Goal: Task Accomplishment & Management: Manage account settings

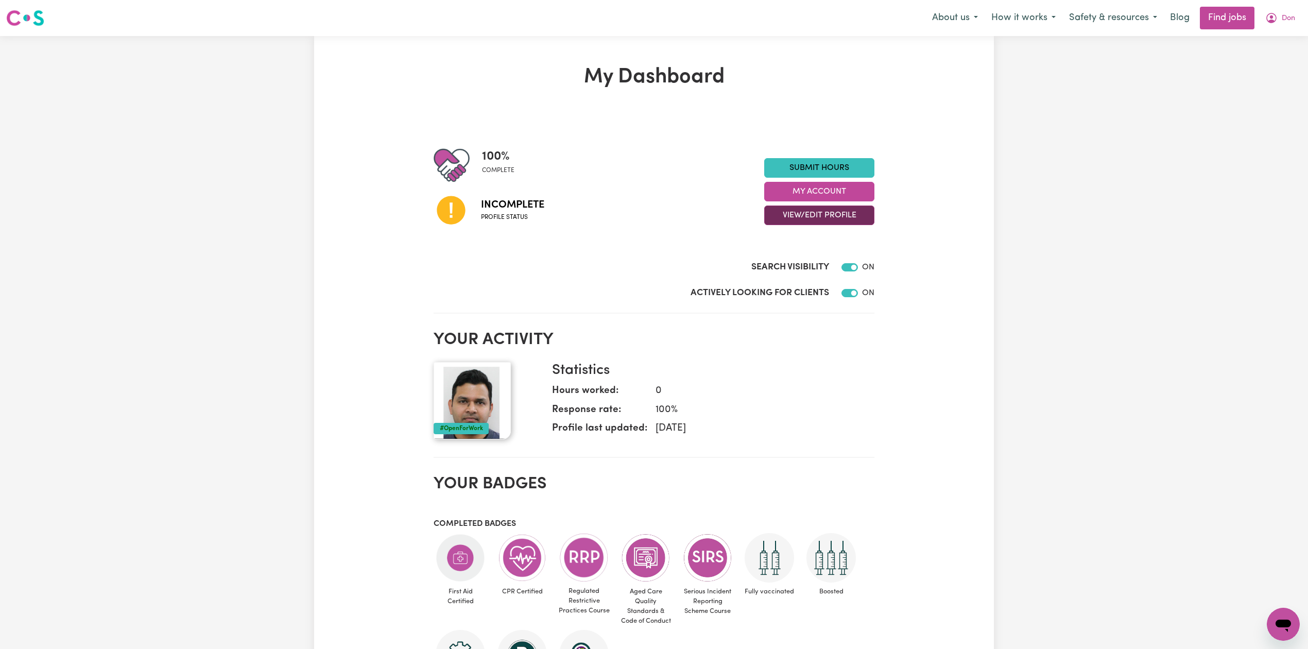
click at [798, 211] on button "View/Edit Profile" at bounding box center [819, 215] width 110 height 20
click at [790, 270] on link "Edit Profile" at bounding box center [813, 262] width 96 height 21
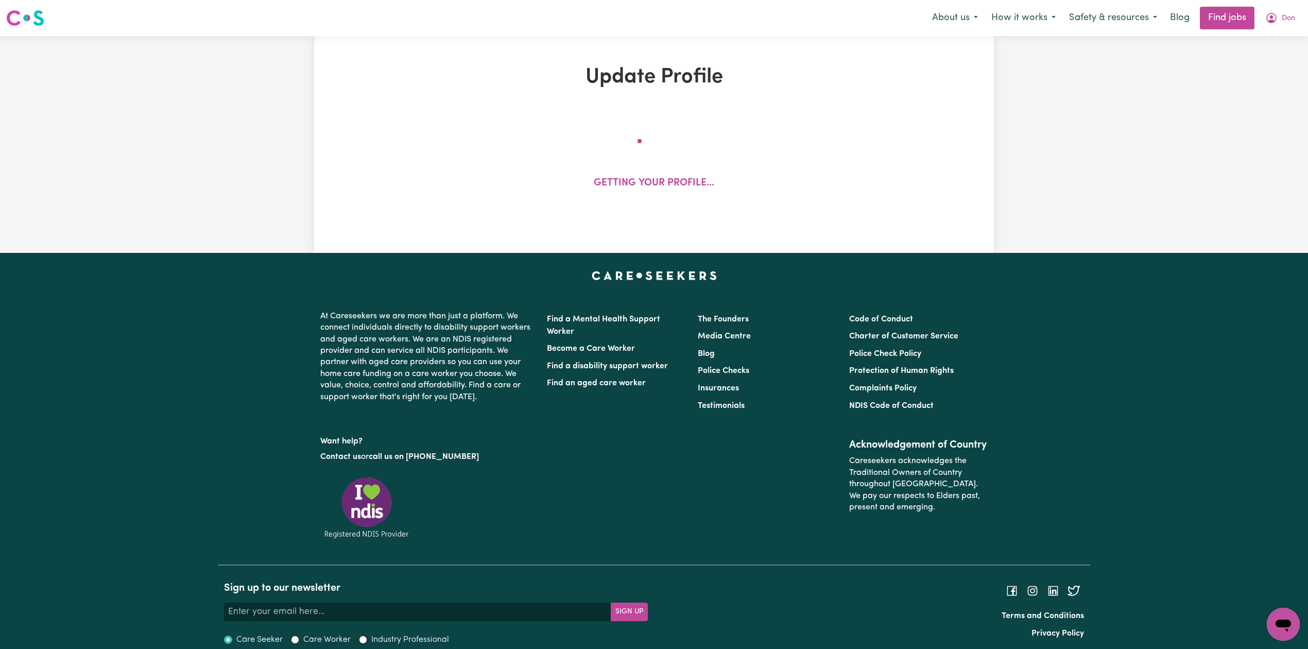
select select "[DEMOGRAPHIC_DATA]"
select select "Australian PR"
select select "Studying a healthcare related degree or qualification"
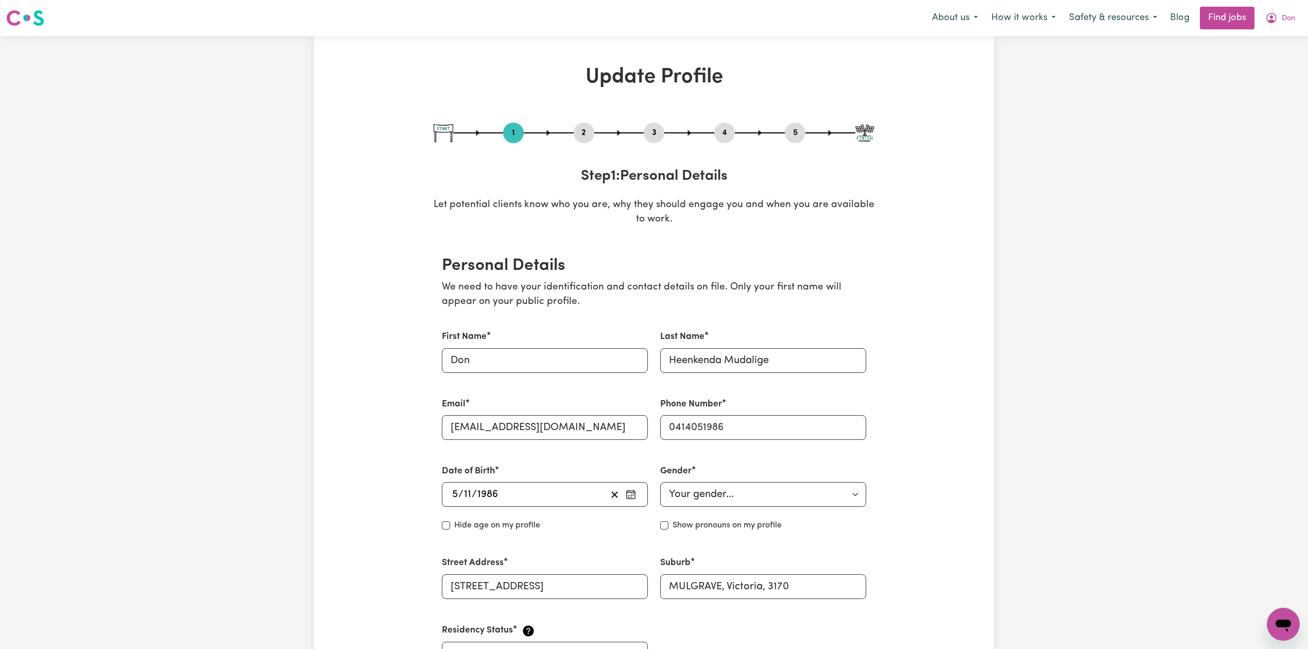
drag, startPoint x: 583, startPoint y: 120, endPoint x: 579, endPoint y: 130, distance: 10.6
click at [580, 135] on button "2" at bounding box center [584, 132] width 21 height 13
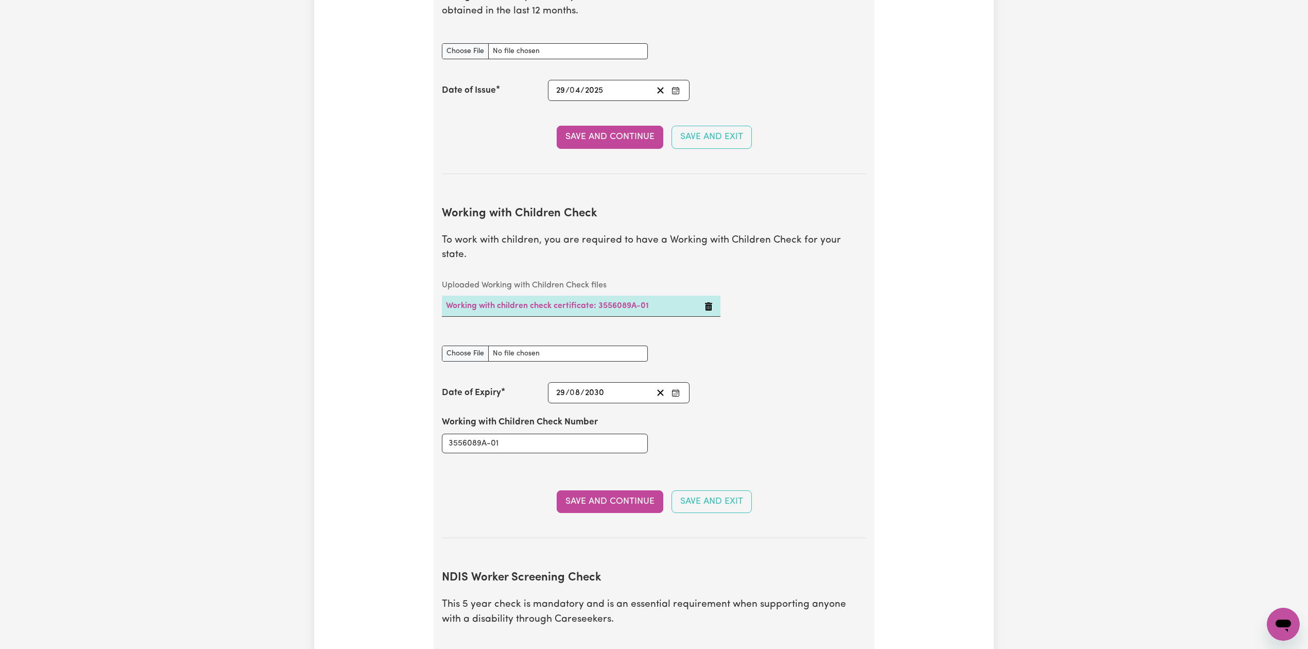
scroll to position [618, 0]
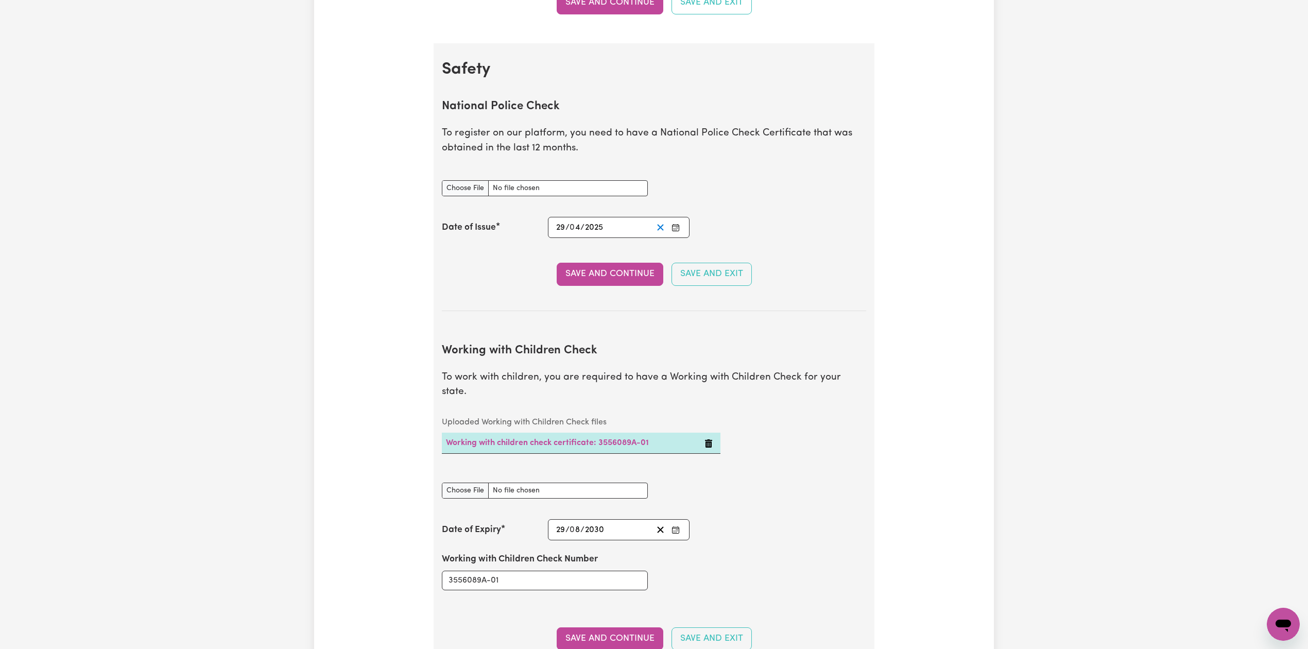
click at [658, 228] on line "Clear date" at bounding box center [661, 228] width 6 height 6
click at [466, 190] on input "National Police Check document" at bounding box center [545, 188] width 206 height 16
type input "C:\fakepath\Don Heenkenda Mudalige PC 30092025.pdf"
click at [676, 229] on icon "Enter the Date of Issue of your National Police Check" at bounding box center [676, 227] width 8 height 8
click at [588, 89] on button "‹" at bounding box center [583, 89] width 23 height 23
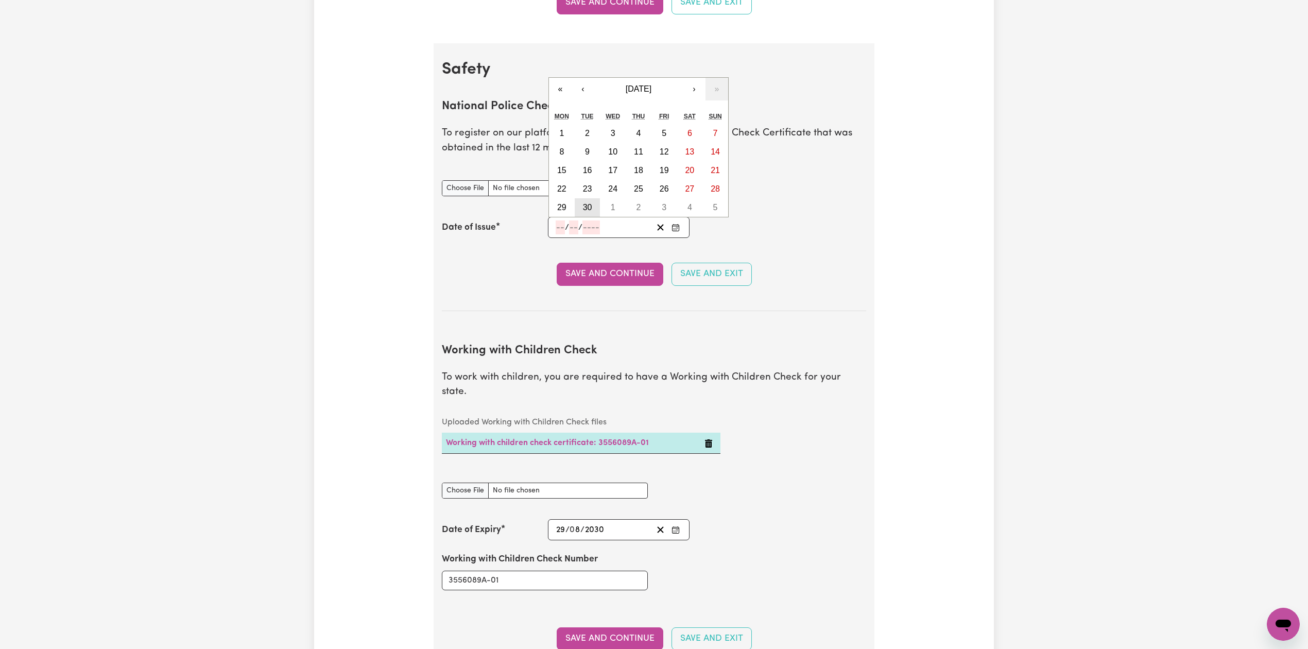
click at [592, 212] on abbr "30" at bounding box center [587, 207] width 9 height 9
type input "[DATE]"
type input "30"
type input "9"
type input "2025"
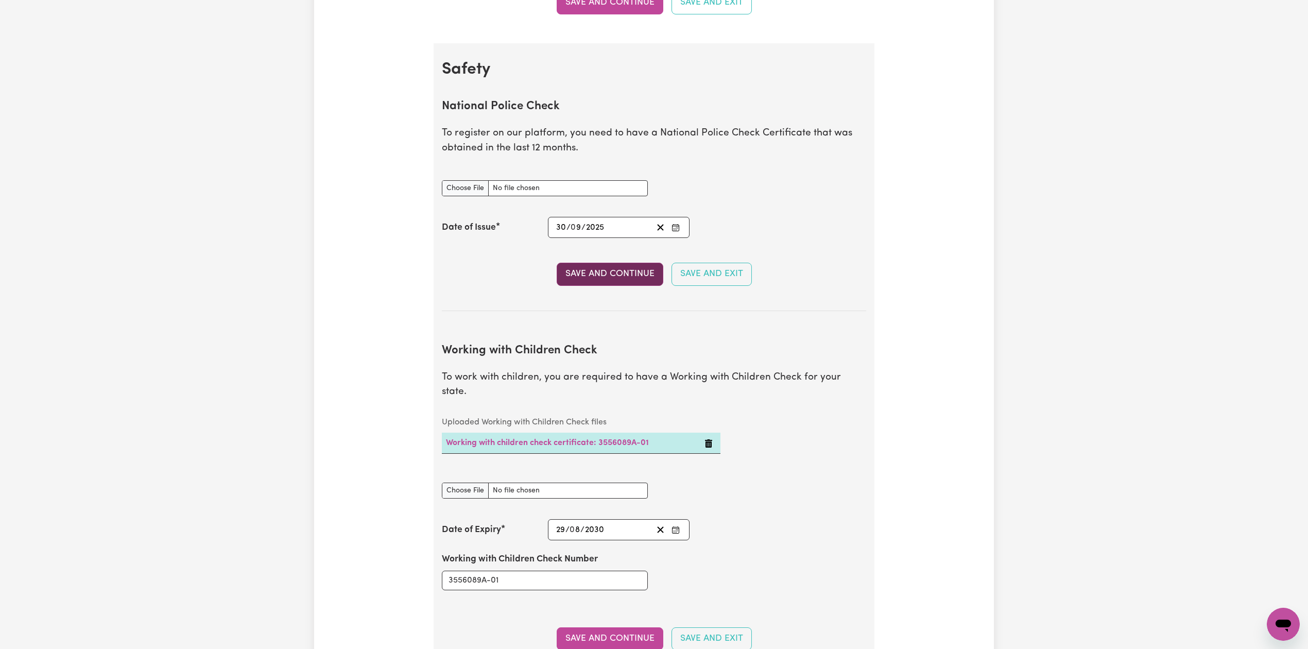
click at [573, 270] on button "Save and Continue" at bounding box center [610, 274] width 107 height 23
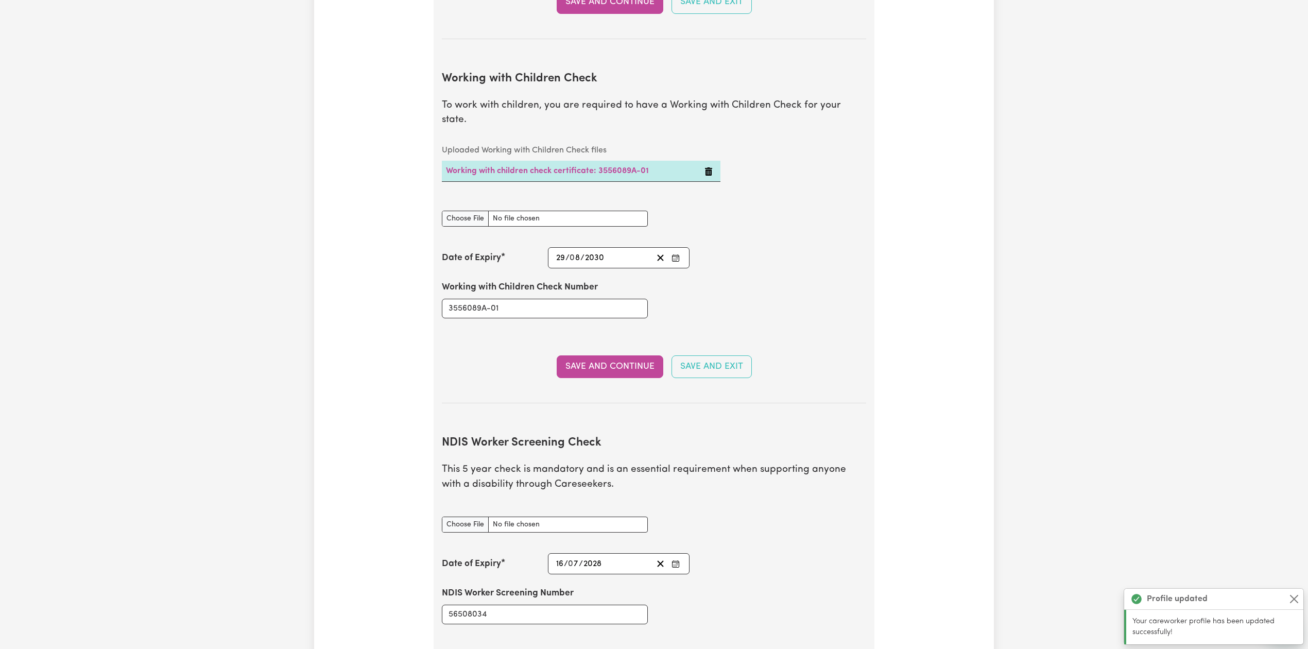
scroll to position [1154, 0]
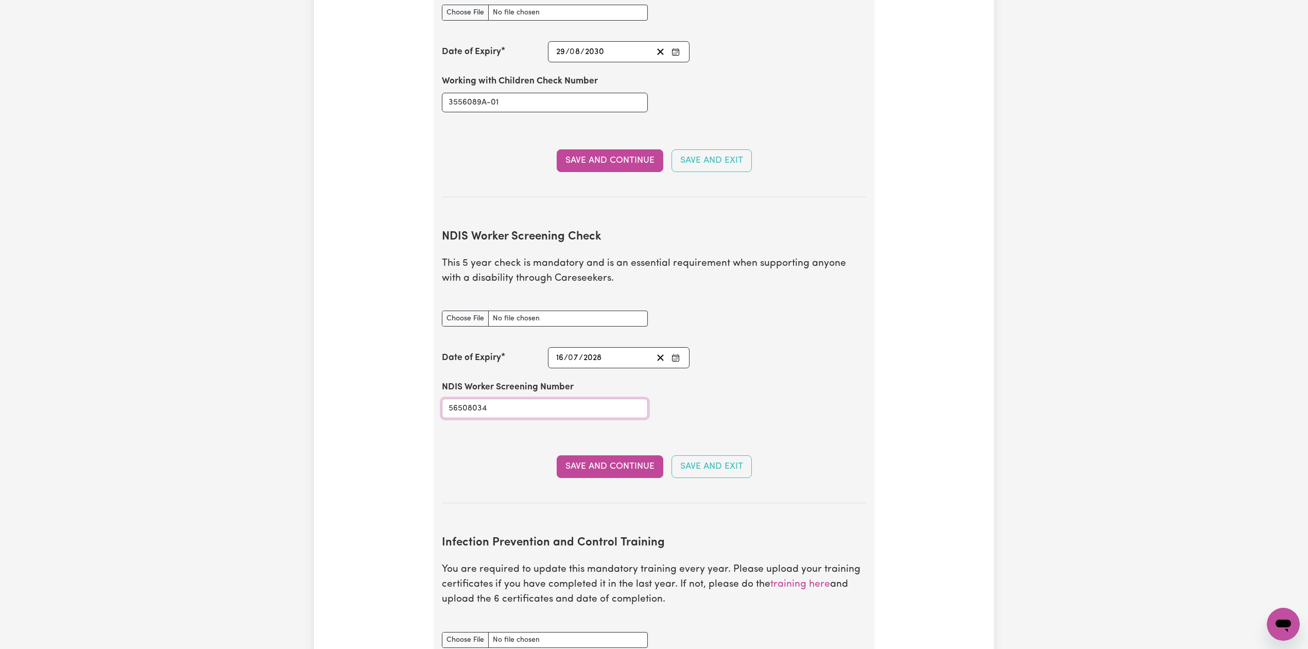
click at [466, 402] on input "56508034" at bounding box center [545, 409] width 206 height 20
click at [460, 311] on input "NDIS Worker Screening Check document" at bounding box center [545, 319] width 206 height 16
type input "C:\fakepath\Don Heenkenda Mudalige NDIS 56508034 - 16072028.pdf"
click at [604, 455] on button "Save and Continue" at bounding box center [610, 466] width 107 height 23
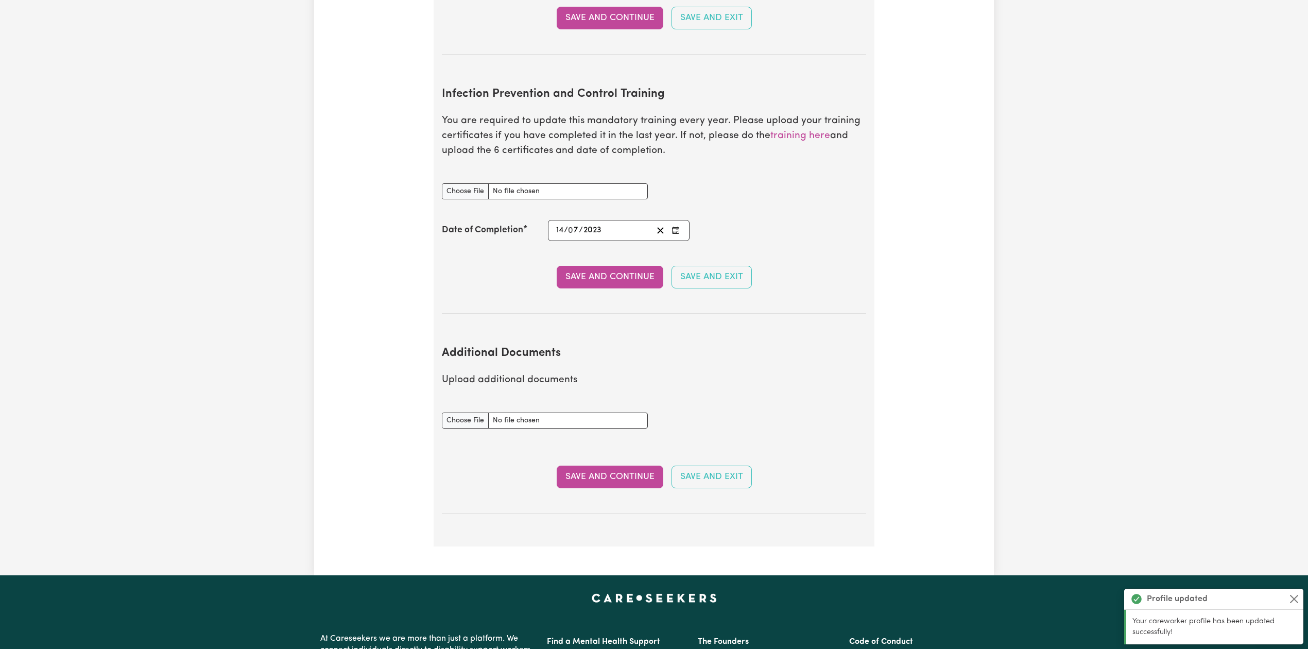
scroll to position [1665, 0]
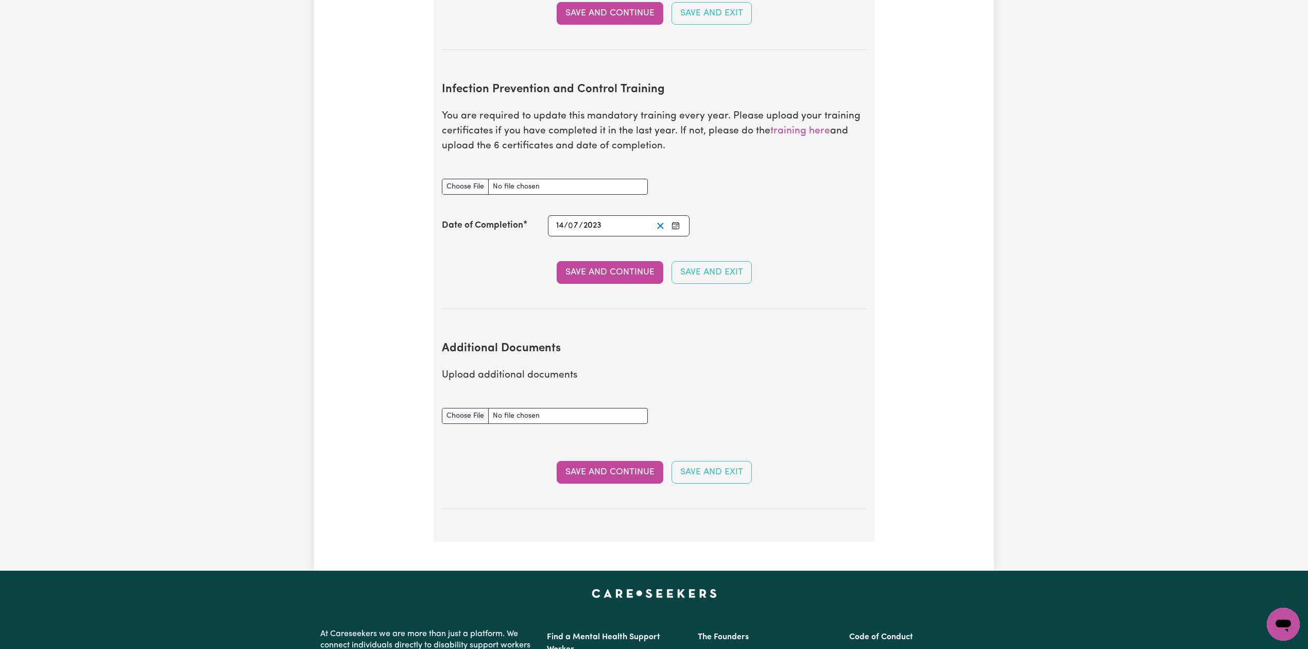
drag, startPoint x: 657, startPoint y: 216, endPoint x: 674, endPoint y: 219, distance: 16.7
click at [657, 221] on icon "Clear date" at bounding box center [661, 226] width 10 height 10
click at [676, 221] on icon "Enter the Date of Completion of your Infection Prevention and Control Training" at bounding box center [676, 225] width 8 height 8
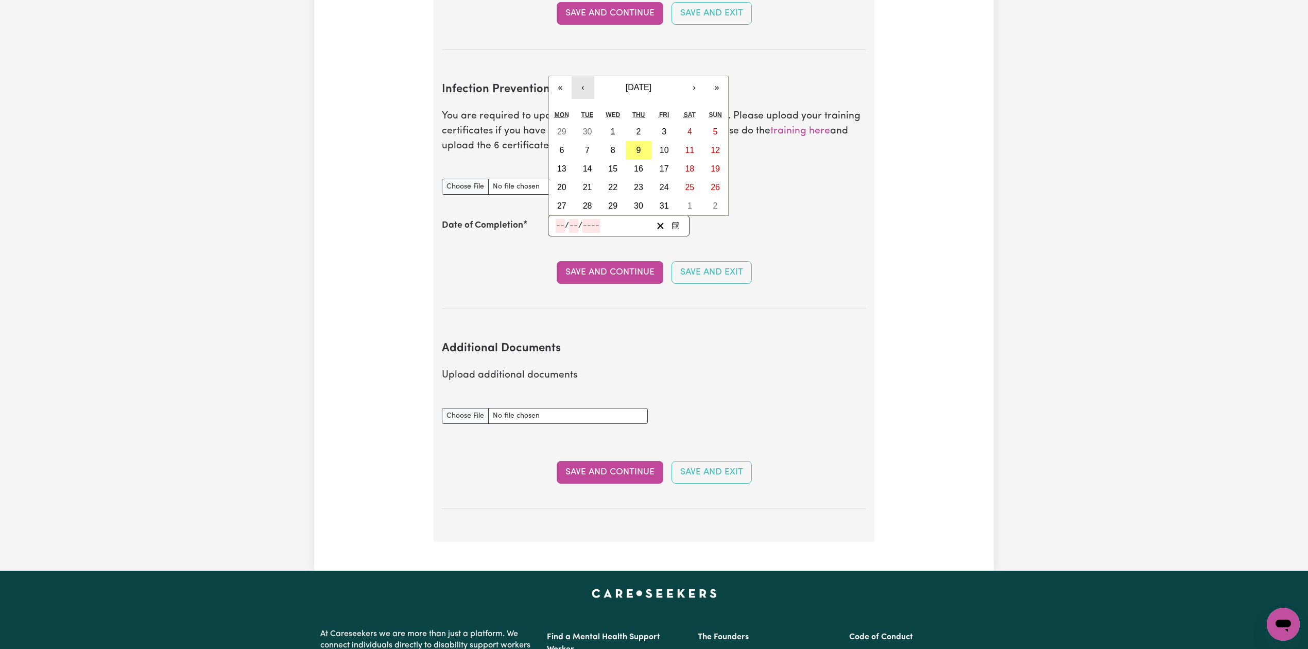
click at [590, 76] on button "‹" at bounding box center [583, 87] width 23 height 23
click at [569, 141] on button "8" at bounding box center [562, 150] width 26 height 19
type input "[DATE]"
type input "8"
type input "9"
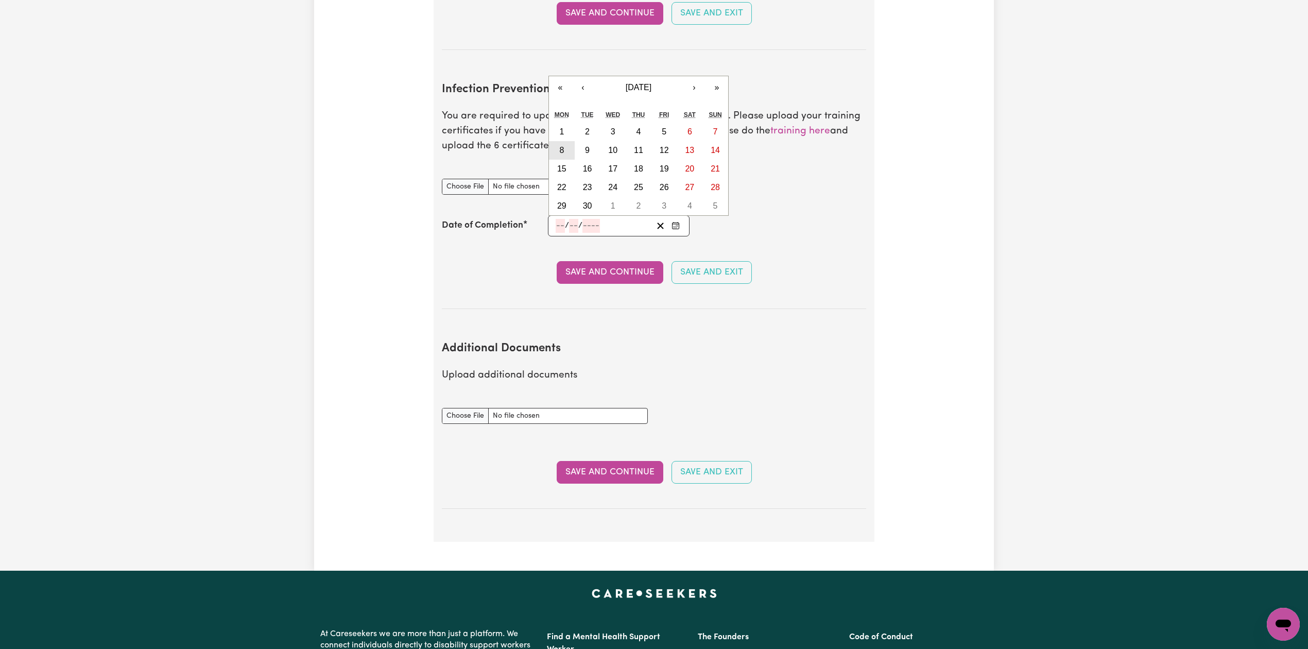
type input "2025"
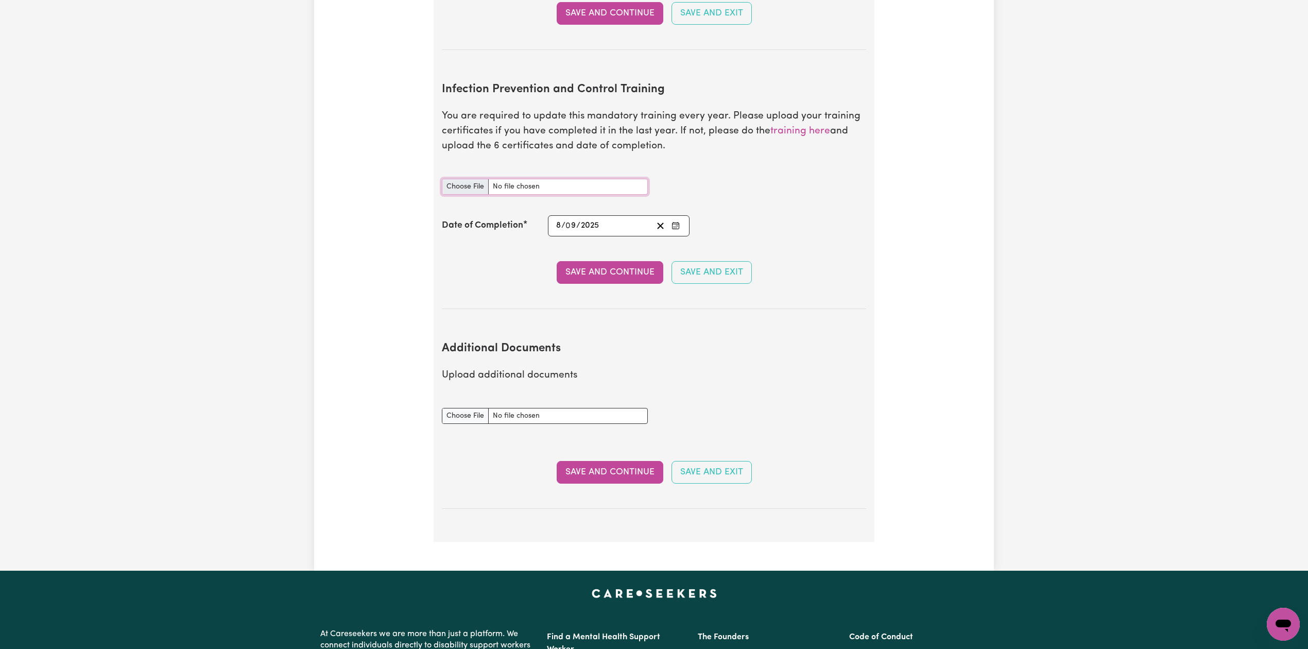
click at [472, 179] on input "Infection Prevention and Control Training document" at bounding box center [545, 187] width 206 height 16
type input "C:\fakepath\Don Heenkenda Mudalige Infection Prevention and Control Training.pdf"
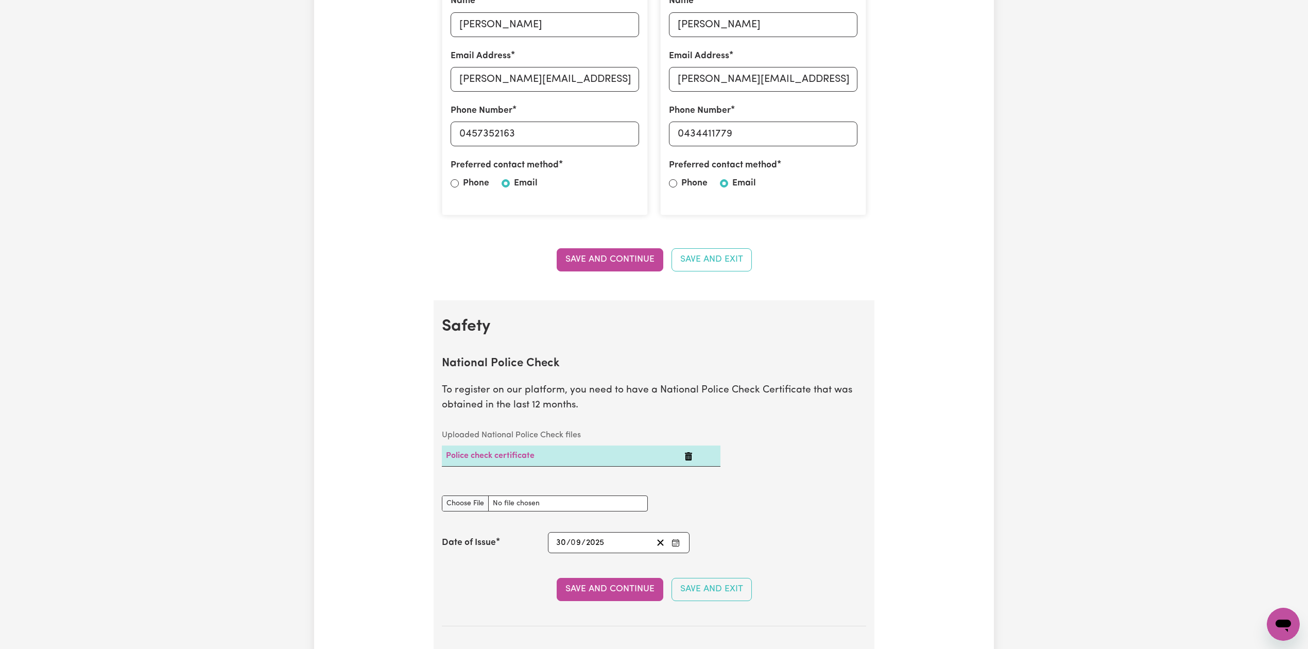
scroll to position [0, 0]
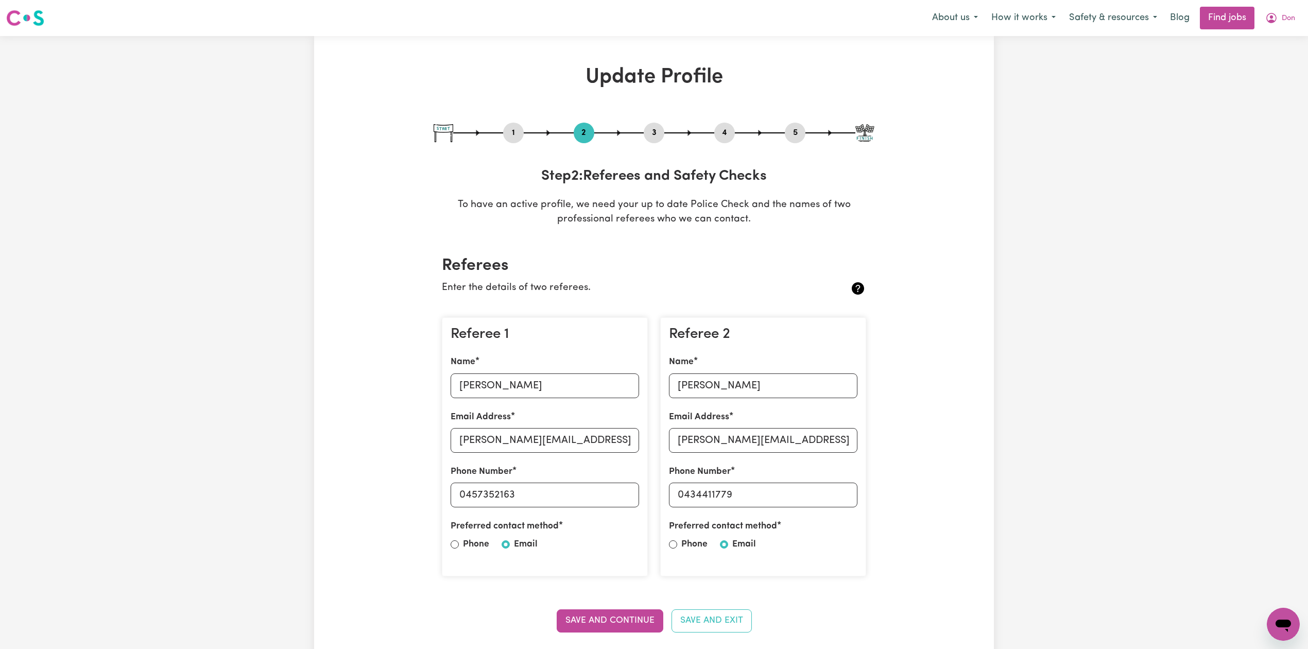
click at [658, 132] on button "3" at bounding box center [654, 132] width 21 height 13
select select "2023"
select select "2021"
select select "2025"
select select "2020"
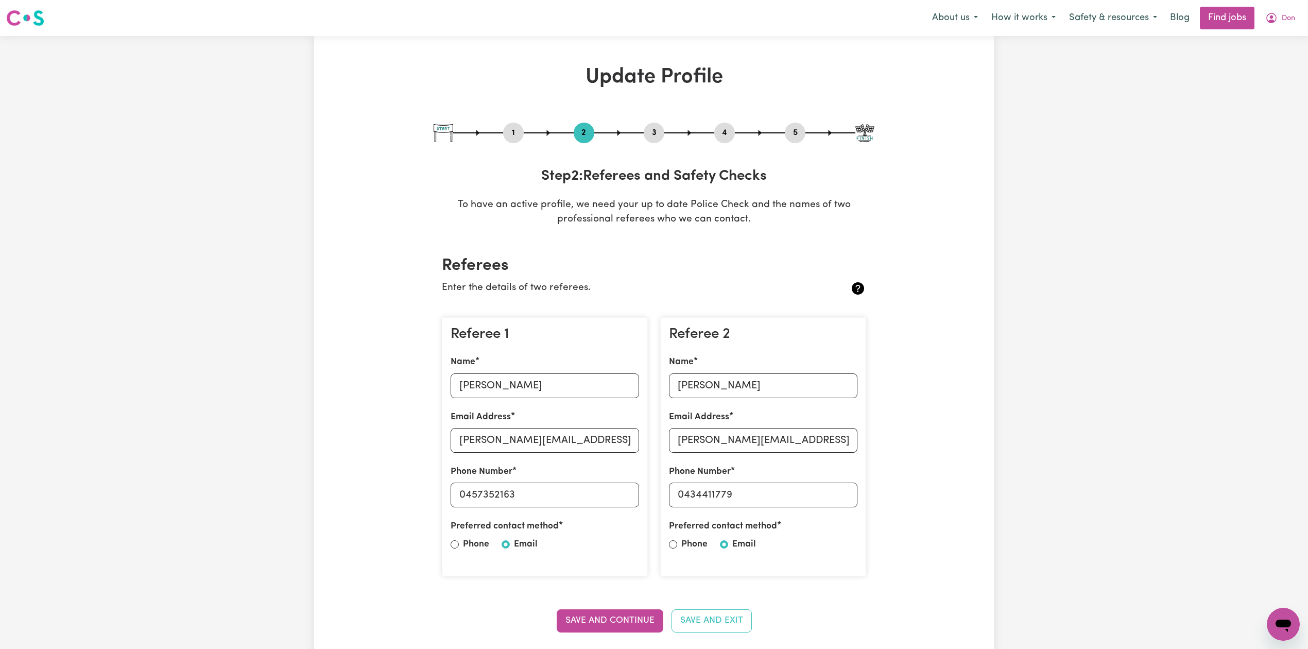
select select "2023"
select select "2025"
select select "Certificate III (Individual Support)"
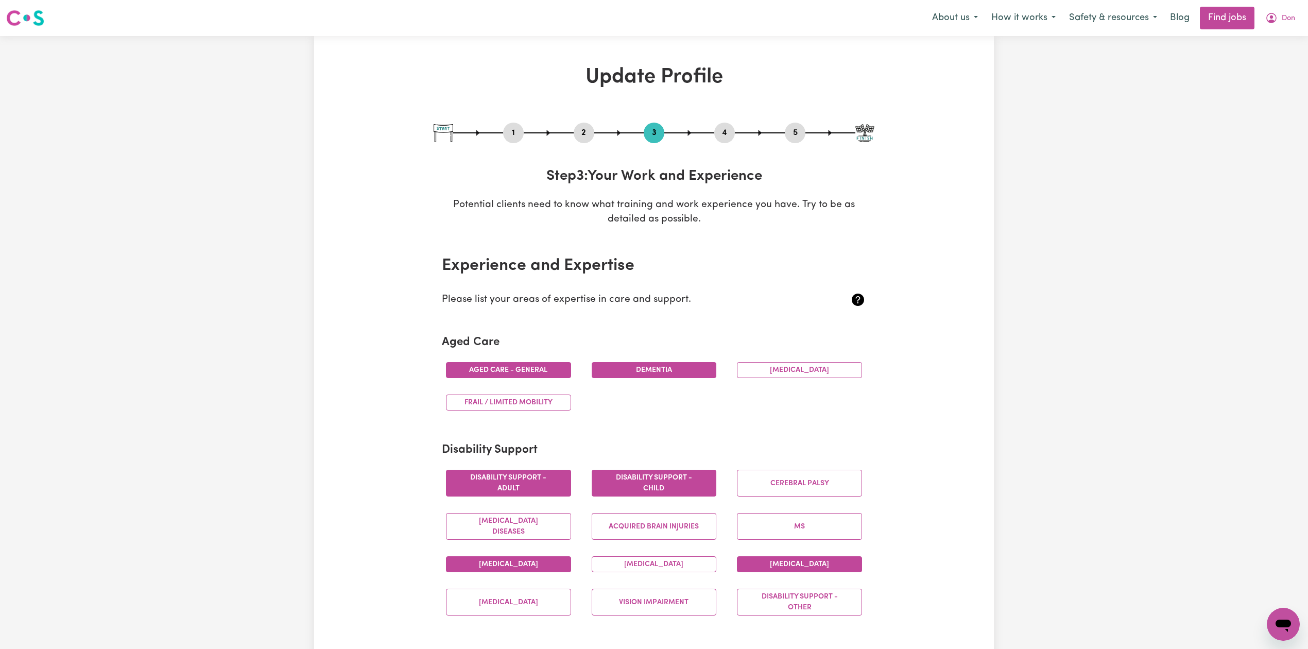
click at [715, 133] on button "4" at bounding box center [724, 132] width 21 height 13
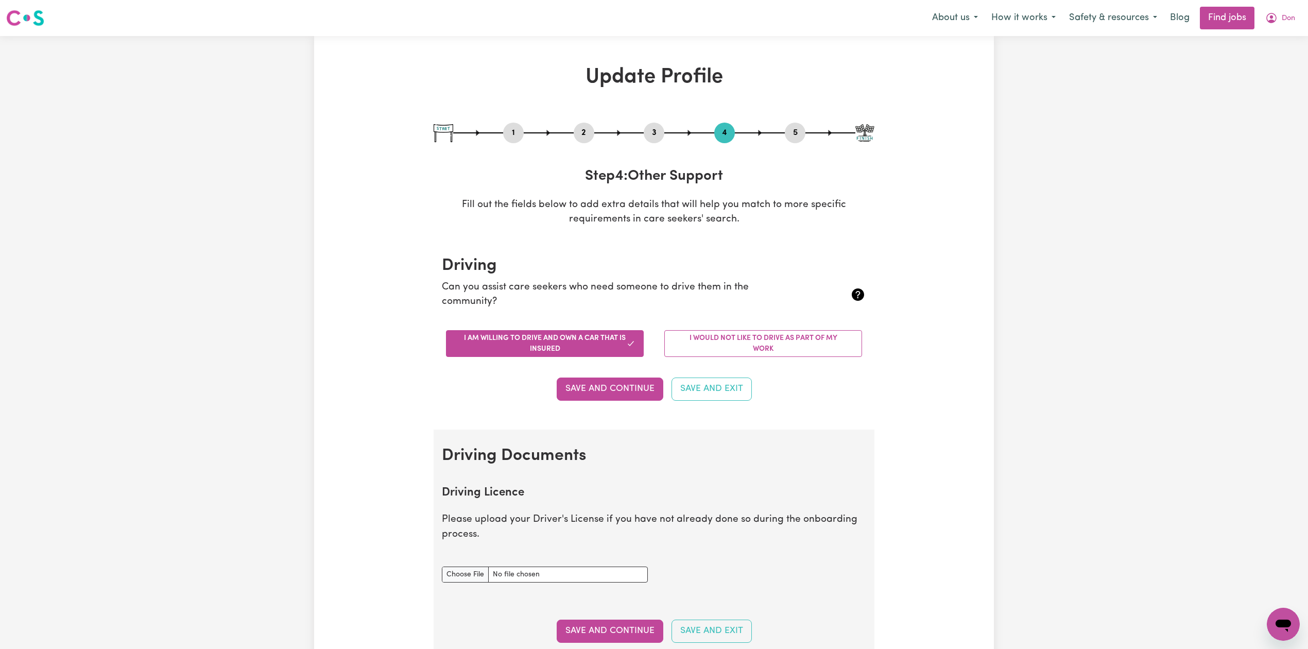
scroll to position [206, 0]
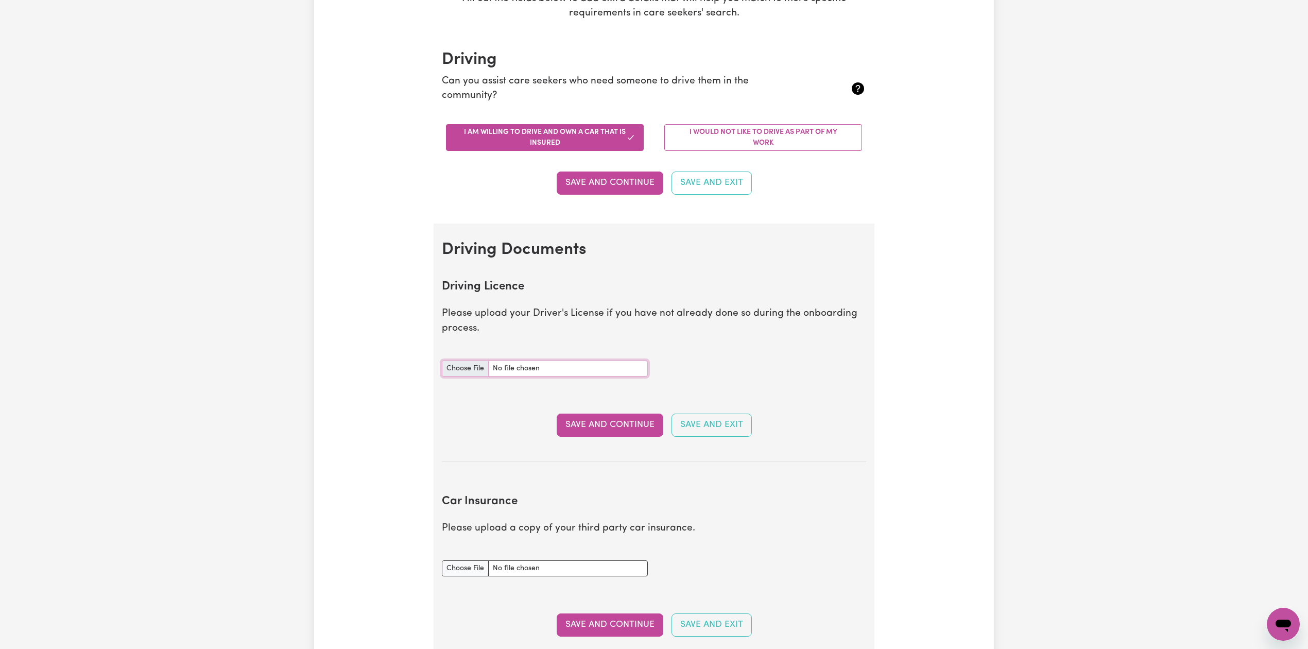
click at [470, 367] on input "Driving Licence document" at bounding box center [545, 368] width 206 height 16
type input "C:\fakepath\Don Heenkenda [PERSON_NAME].pdf"
click at [594, 421] on button "Save and Continue" at bounding box center [610, 425] width 107 height 23
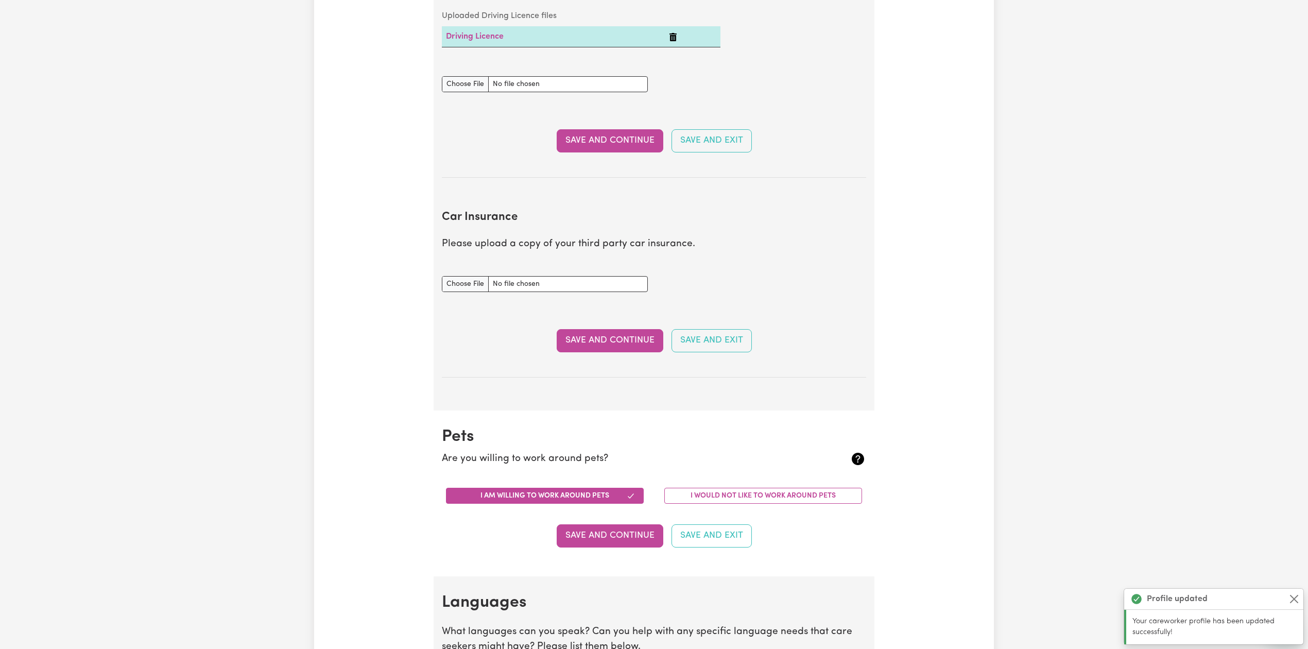
scroll to position [411, 0]
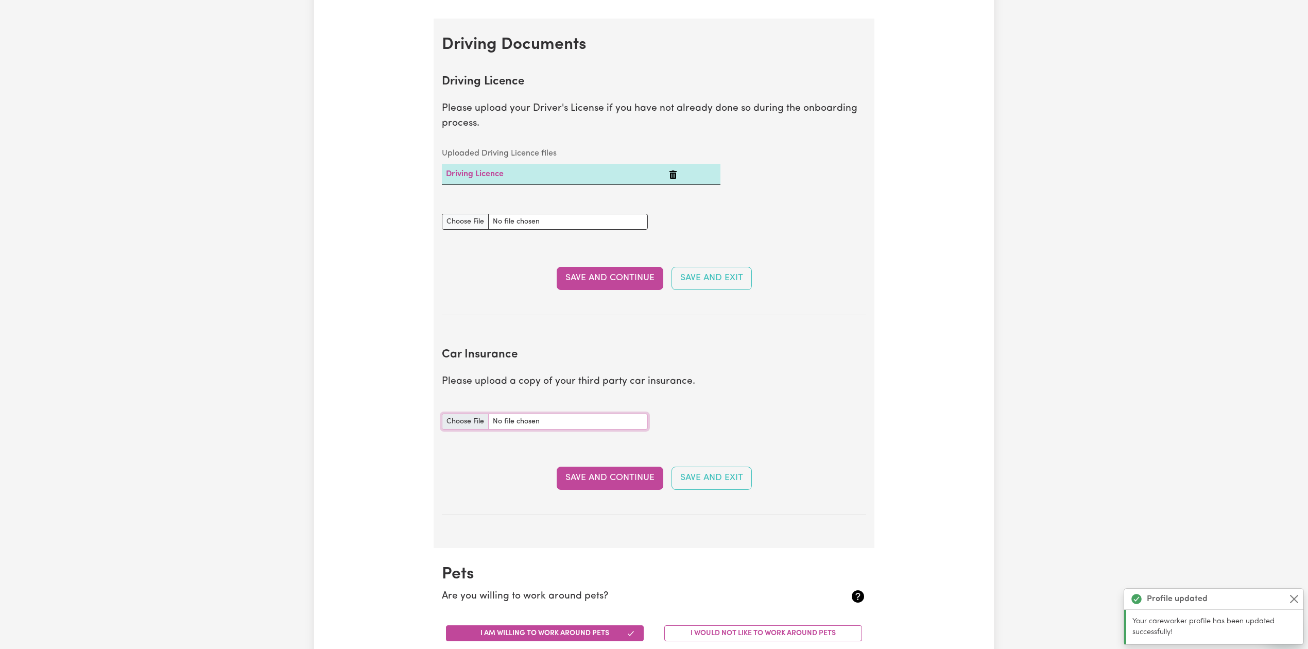
click at [457, 422] on input "Car Insurance document" at bounding box center [545, 422] width 206 height 16
type input "C:\fakepath\Don Heenkenda Mudalige Vehicle Registration 16122025.pdf"
click at [581, 481] on button "Save and Continue" at bounding box center [610, 478] width 107 height 23
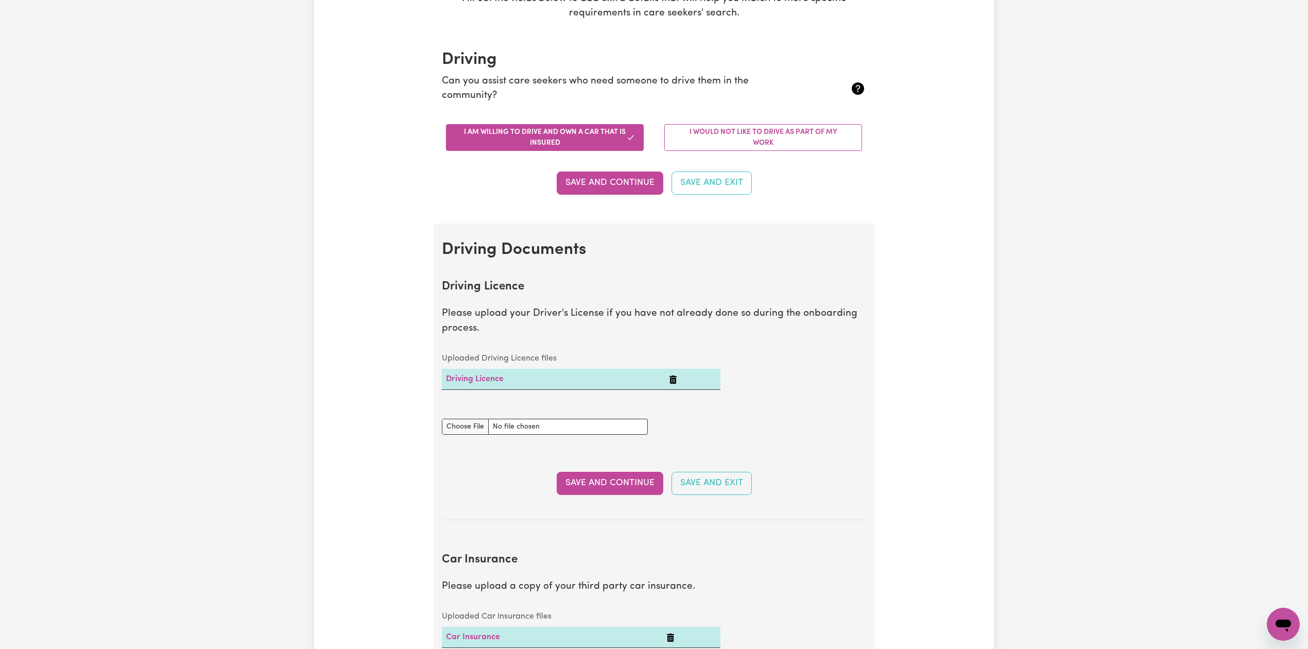
scroll to position [0, 0]
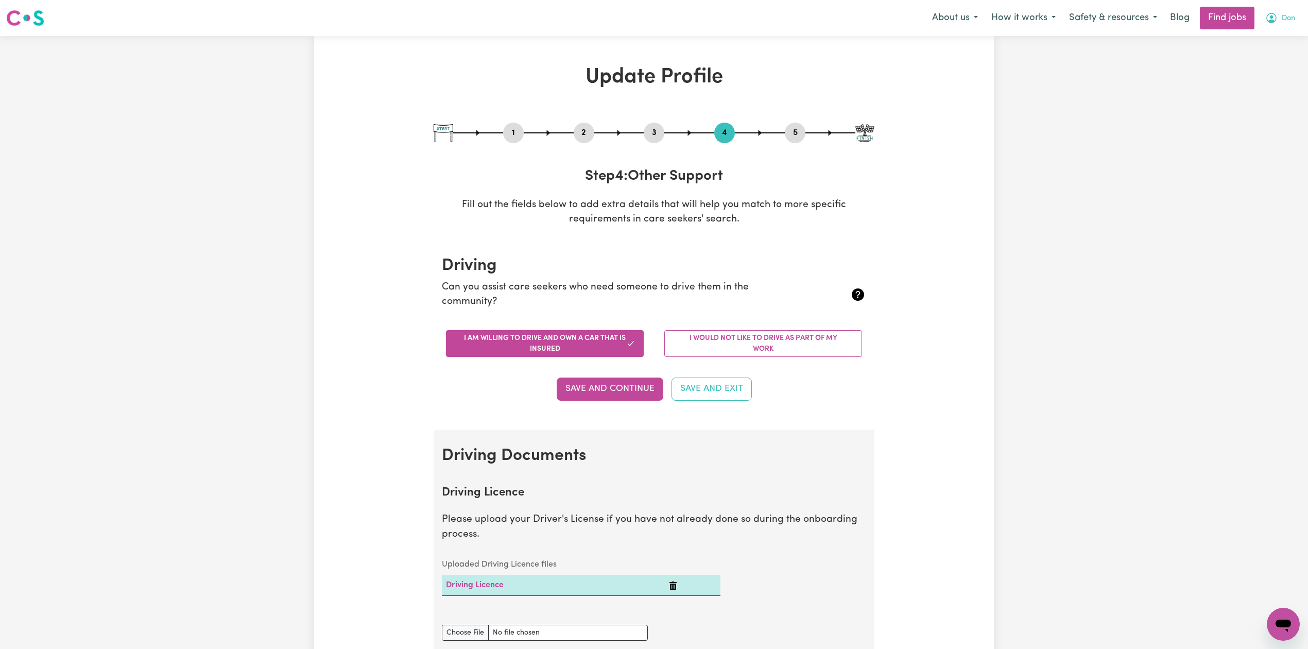
click at [1269, 22] on icon "My Account" at bounding box center [1271, 18] width 10 height 10
click at [1264, 56] on link "My Dashboard" at bounding box center [1260, 59] width 81 height 20
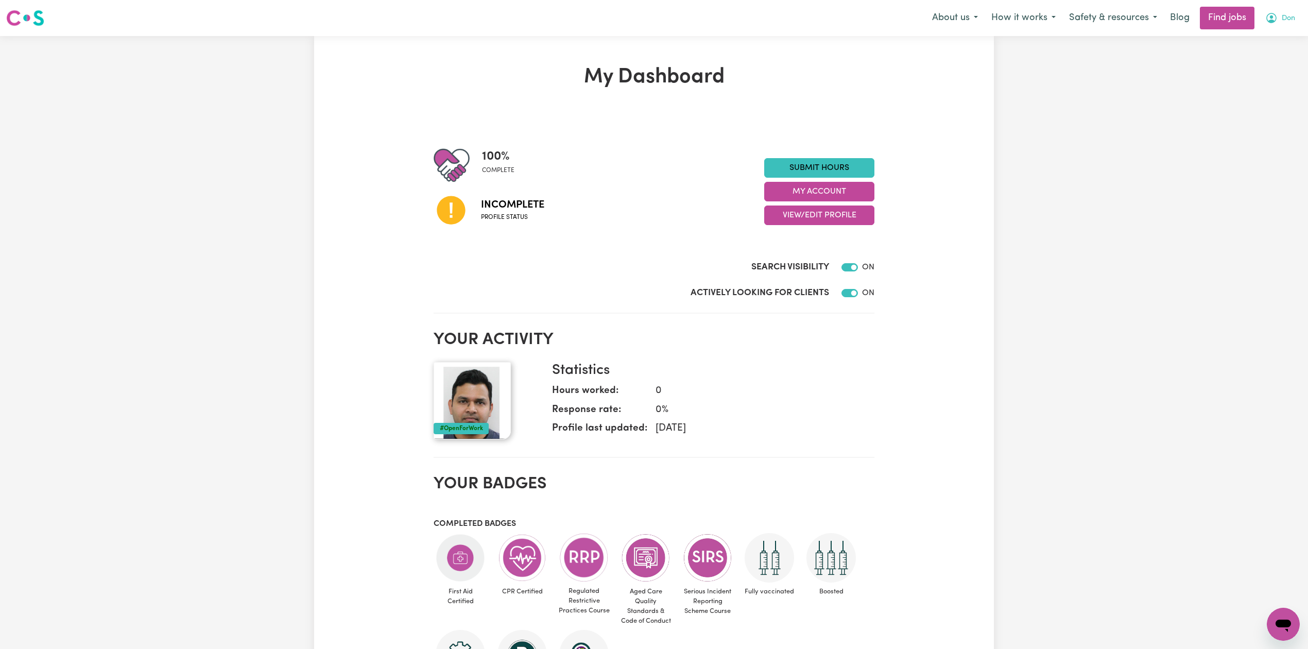
click at [1291, 13] on span "Don" at bounding box center [1288, 18] width 13 height 11
click at [1255, 72] on link "Logout" at bounding box center [1260, 79] width 81 height 20
